Goal: Check status: Check status

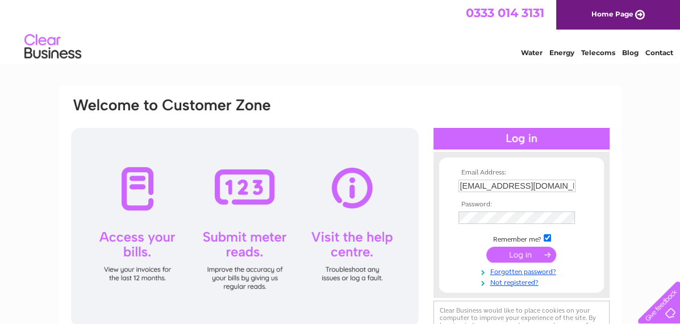
click at [517, 254] on input "submit" at bounding box center [521, 255] width 70 height 16
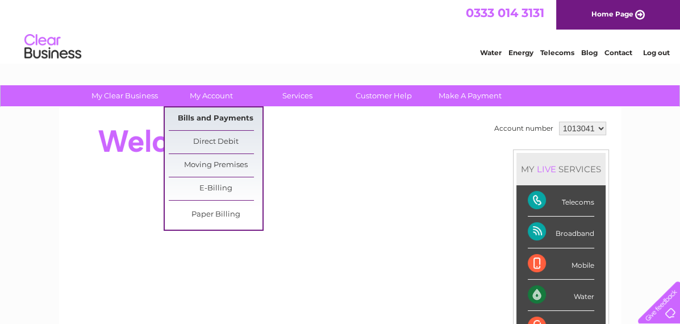
click at [225, 115] on link "Bills and Payments" at bounding box center [216, 118] width 94 height 23
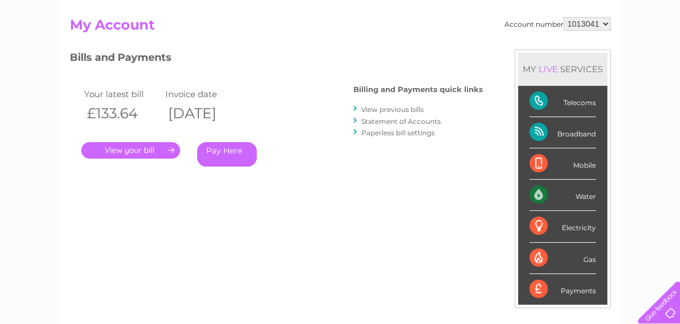
scroll to position [108, 0]
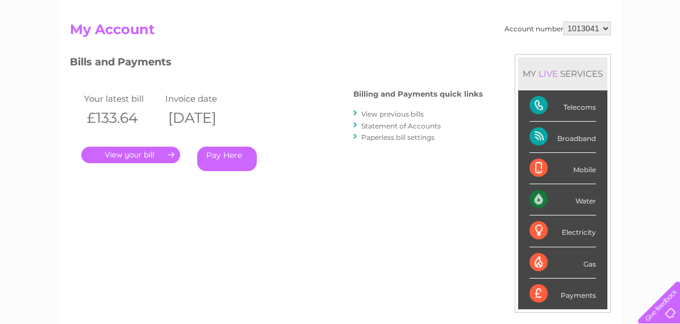
click at [152, 154] on link "." at bounding box center [130, 155] width 99 height 16
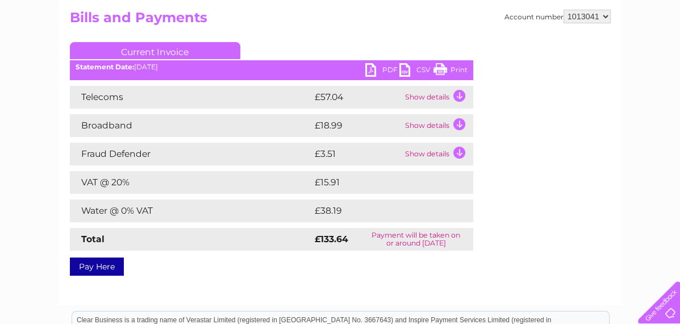
scroll to position [121, 0]
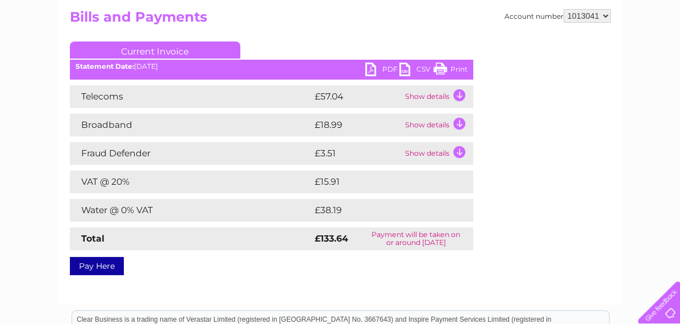
click at [458, 95] on td "Show details" at bounding box center [437, 96] width 71 height 23
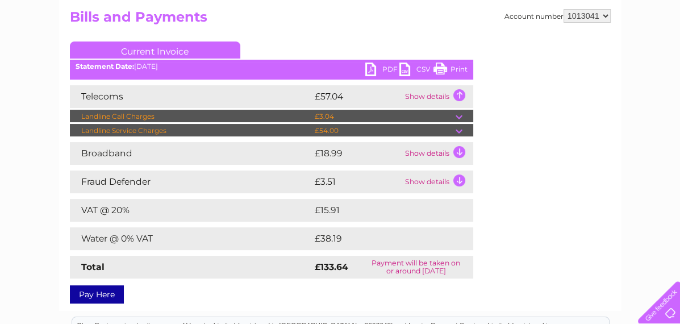
scroll to position [0, 0]
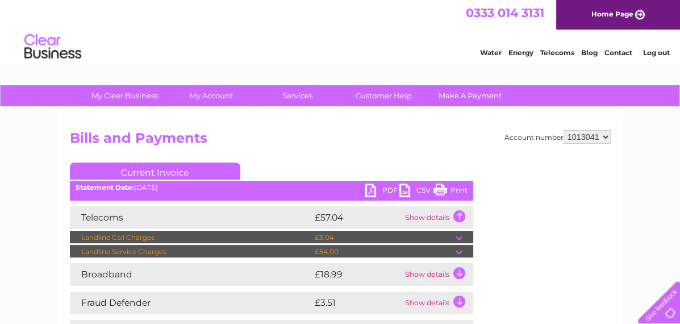
click at [663, 54] on link "Log out" at bounding box center [655, 52] width 27 height 9
